Goal: Task Accomplishment & Management: Use online tool/utility

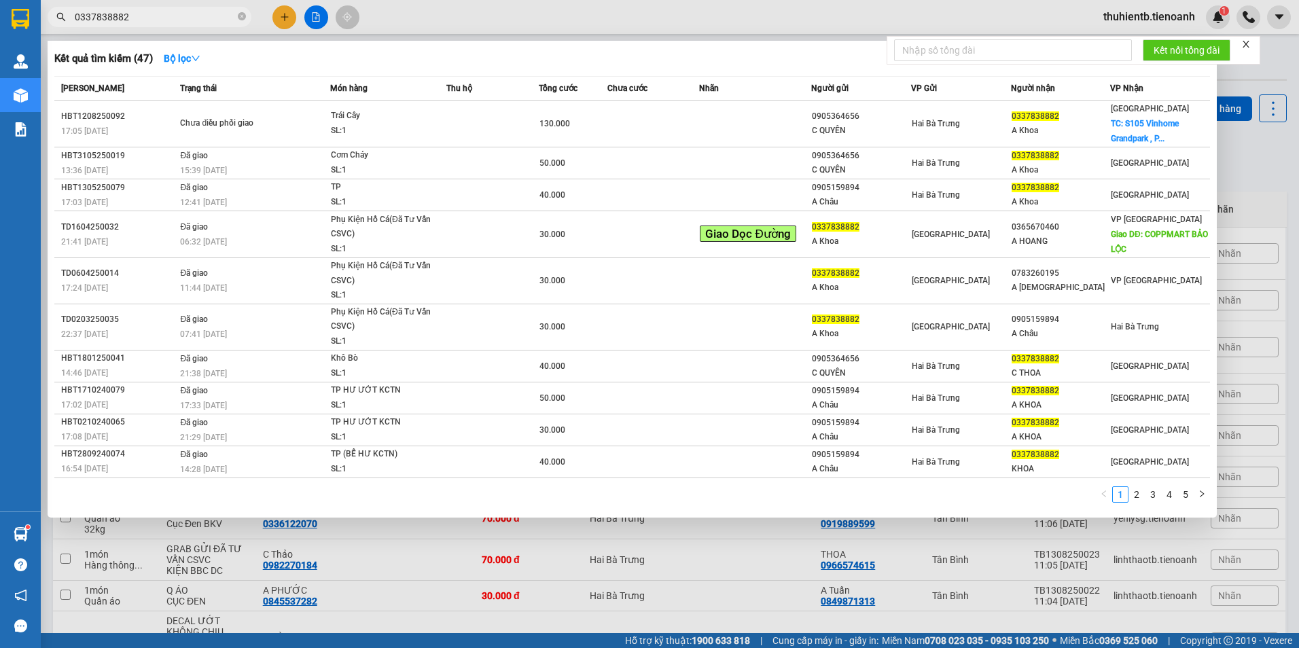
click at [188, 19] on input "0337838882" at bounding box center [155, 17] width 160 height 15
paste input "3881828"
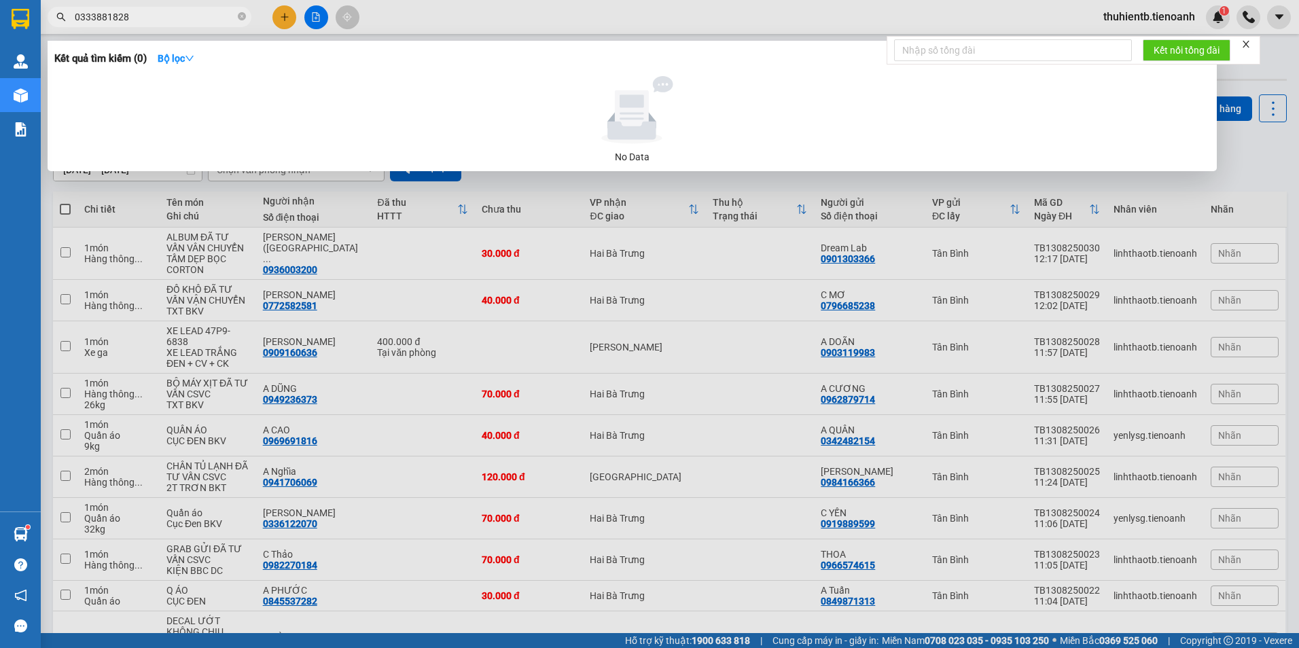
click at [153, 12] on input "0333881828" at bounding box center [155, 17] width 160 height 15
paste input "9782182"
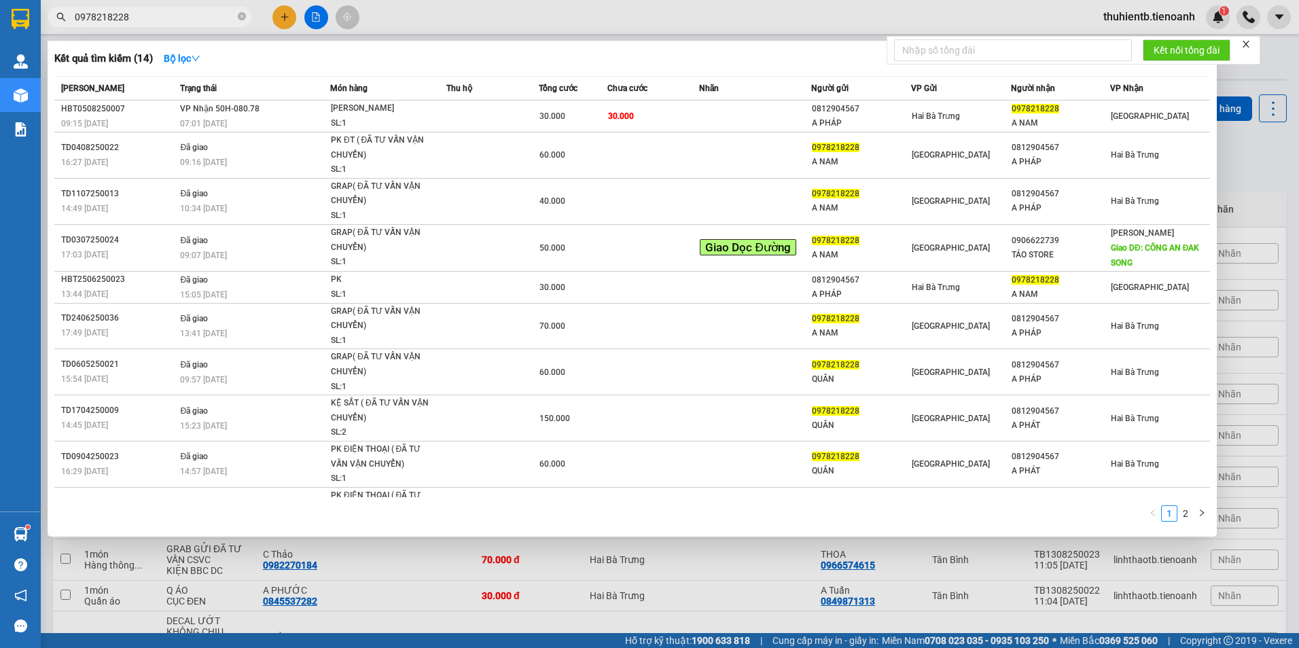
click at [149, 18] on input "0978218228" at bounding box center [155, 17] width 160 height 15
click at [150, 19] on input "0978218228" at bounding box center [155, 17] width 160 height 15
paste input "08194175"
type input "0908194175"
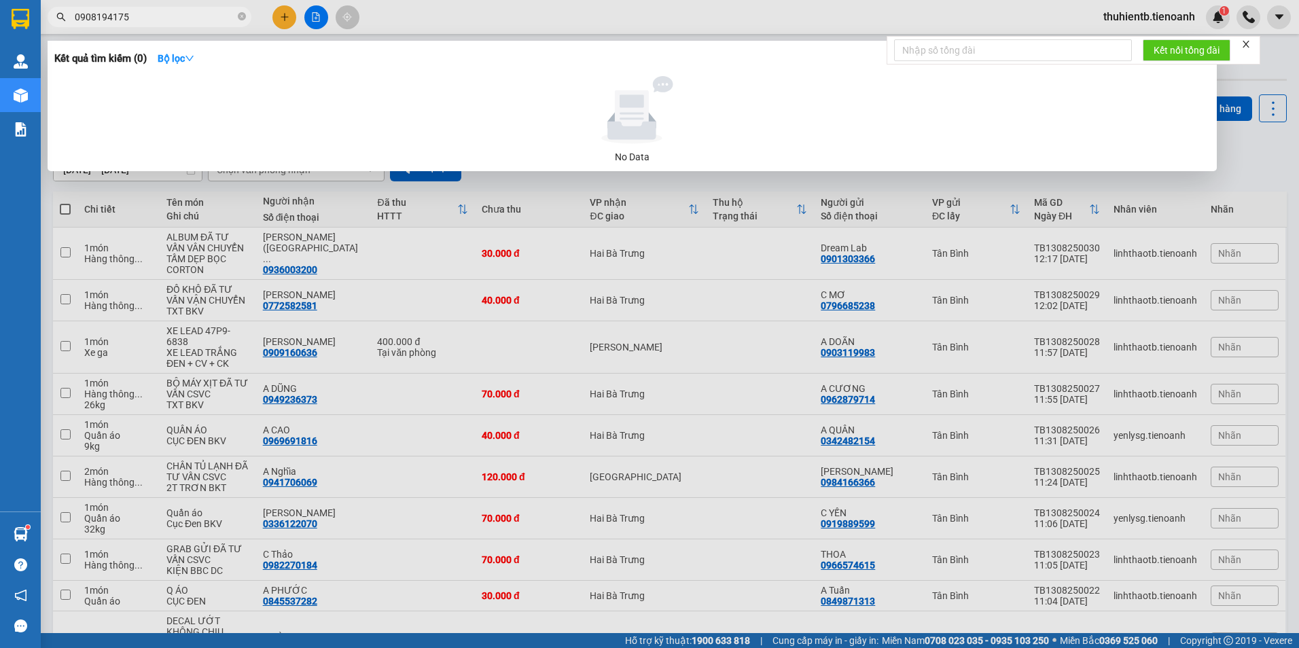
click at [94, 15] on input "0908194175" at bounding box center [155, 17] width 160 height 15
click at [91, 17] on input "0908194175" at bounding box center [155, 17] width 160 height 15
type input "0908194175"
